Goal: Task Accomplishment & Management: Use online tool/utility

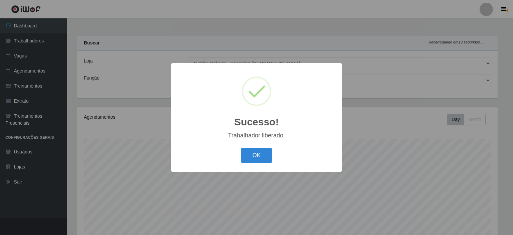
select select "424"
select select "73"
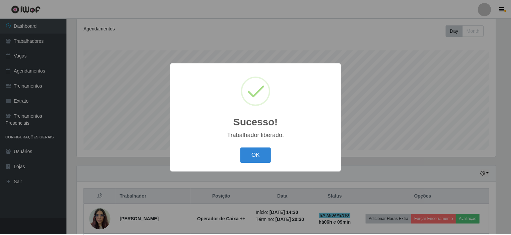
scroll to position [138, 421]
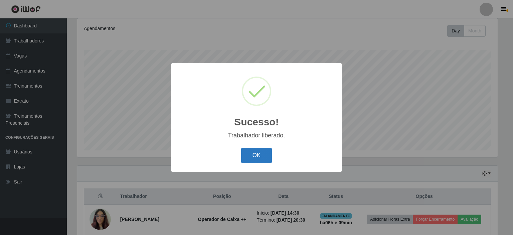
click at [265, 155] on button "OK" at bounding box center [256, 156] width 31 height 16
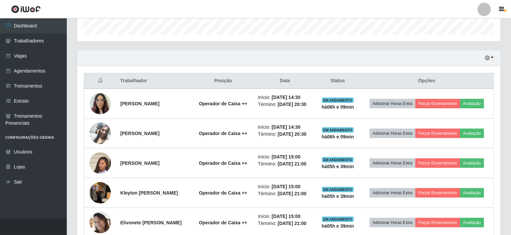
scroll to position [189, 0]
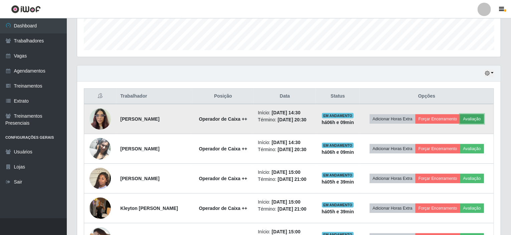
click at [460, 123] on button "Avaliação" at bounding box center [472, 118] width 24 height 9
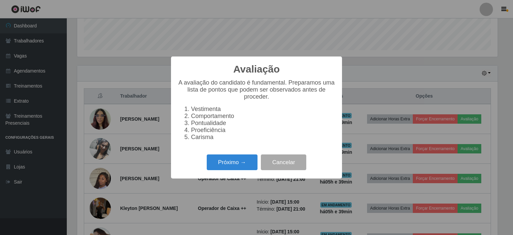
click at [475, 131] on div "Avaliação × A avaliação do candidato é fundamental. Preparamos uma lista de pon…" at bounding box center [256, 117] width 513 height 235
click at [425, 88] on div "Avaliação × A avaliação do candidato é fundamental. Preparamos uma lista de pon…" at bounding box center [256, 117] width 513 height 235
click at [279, 165] on button "Cancelar" at bounding box center [283, 162] width 45 height 16
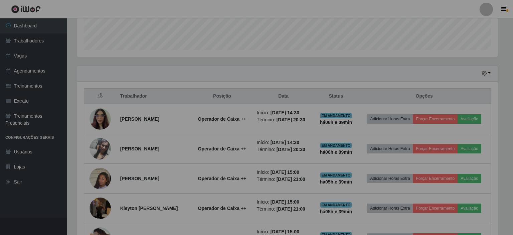
scroll to position [138, 423]
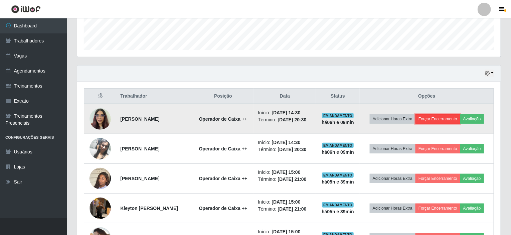
click at [445, 114] on button "Forçar Encerramento" at bounding box center [437, 118] width 45 height 9
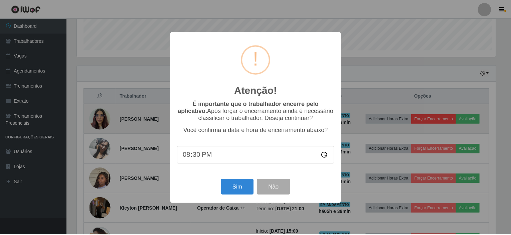
scroll to position [138, 421]
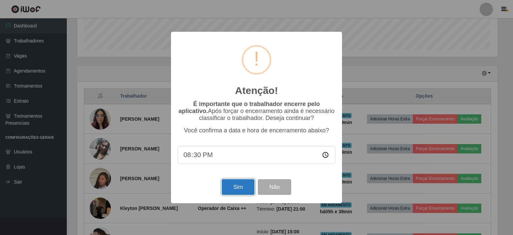
click at [232, 184] on button "Sim" at bounding box center [238, 187] width 32 height 16
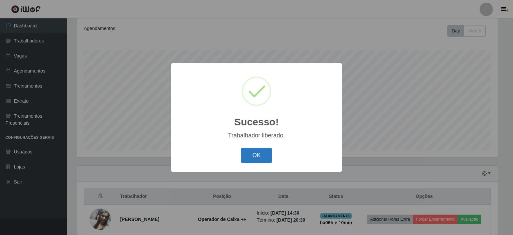
click at [252, 153] on button "OK" at bounding box center [256, 156] width 31 height 16
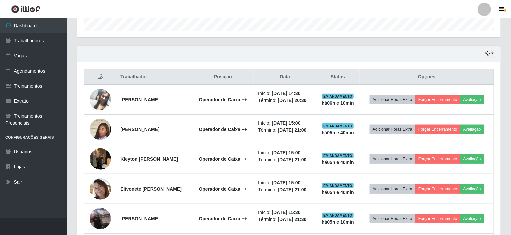
scroll to position [198, 0]
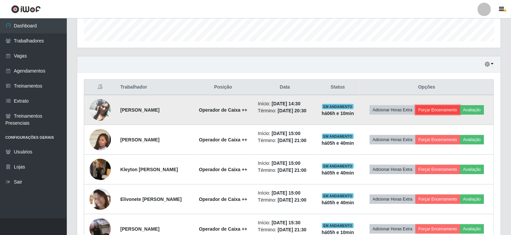
click at [451, 105] on button "Forçar Encerramento" at bounding box center [437, 109] width 45 height 9
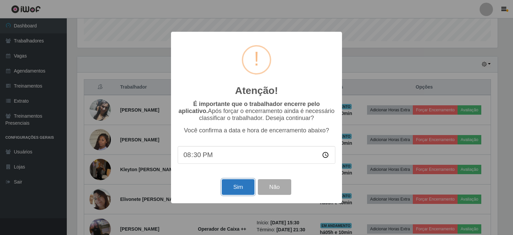
click at [242, 184] on button "Sim" at bounding box center [238, 187] width 32 height 16
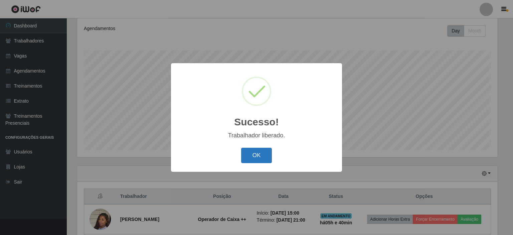
click at [254, 154] on button "OK" at bounding box center [256, 156] width 31 height 16
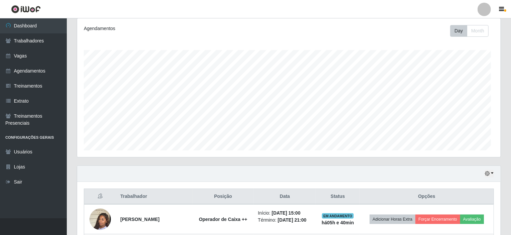
scroll to position [0, 0]
